Goal: Check status: Check status

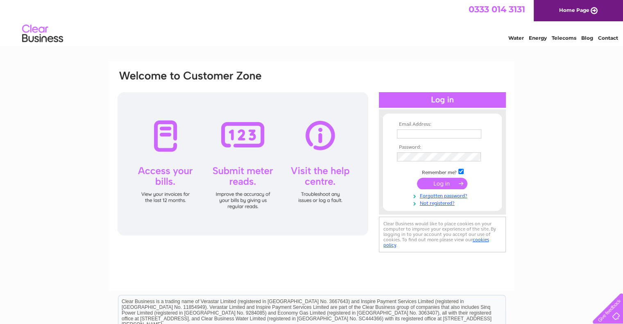
type input "sales@anodesdirect.co.uk"
click at [437, 182] on input "submit" at bounding box center [442, 183] width 50 height 11
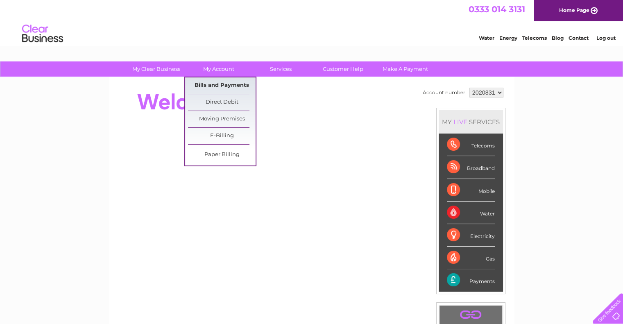
click at [218, 79] on link "Bills and Payments" at bounding box center [222, 85] width 68 height 16
click at [218, 84] on link "Bills and Payments" at bounding box center [222, 85] width 68 height 16
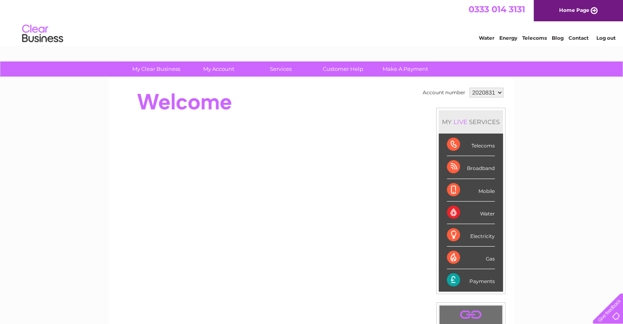
click at [497, 92] on select "2020831" at bounding box center [486, 93] width 34 height 10
click at [367, 82] on div "Account number 2020831 MY LIVE SERVICES Telecoms Broadband Mobile Water Electri…" at bounding box center [311, 229] width 405 height 304
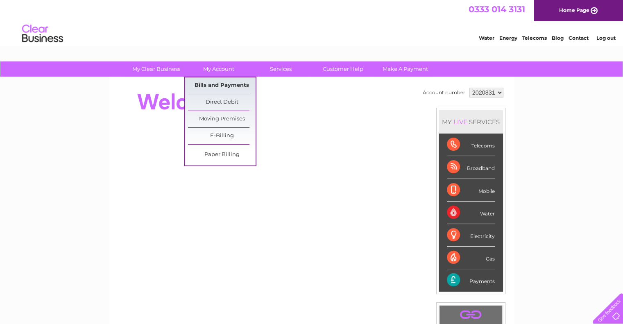
click at [214, 82] on link "Bills and Payments" at bounding box center [222, 85] width 68 height 16
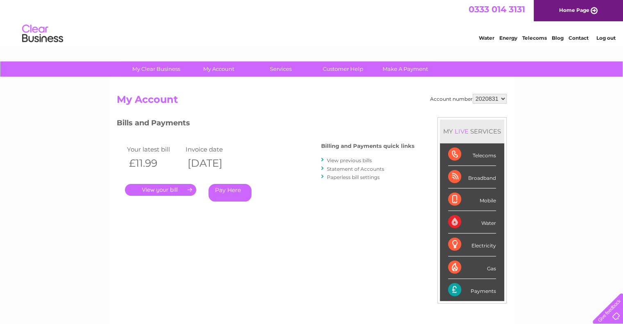
click at [149, 190] on link "." at bounding box center [160, 190] width 71 height 12
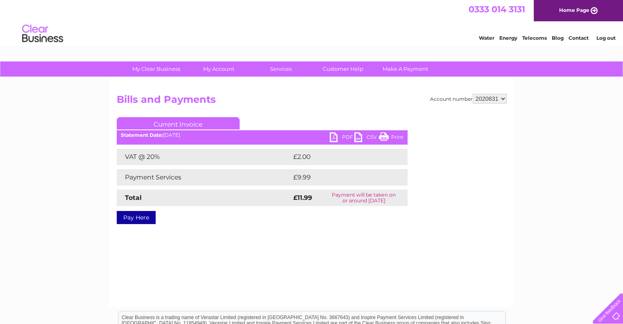
click at [348, 137] on link "PDF" at bounding box center [342, 138] width 25 height 12
click at [335, 133] on link "PDF" at bounding box center [342, 138] width 25 height 12
